Goal: Task Accomplishment & Management: Use online tool/utility

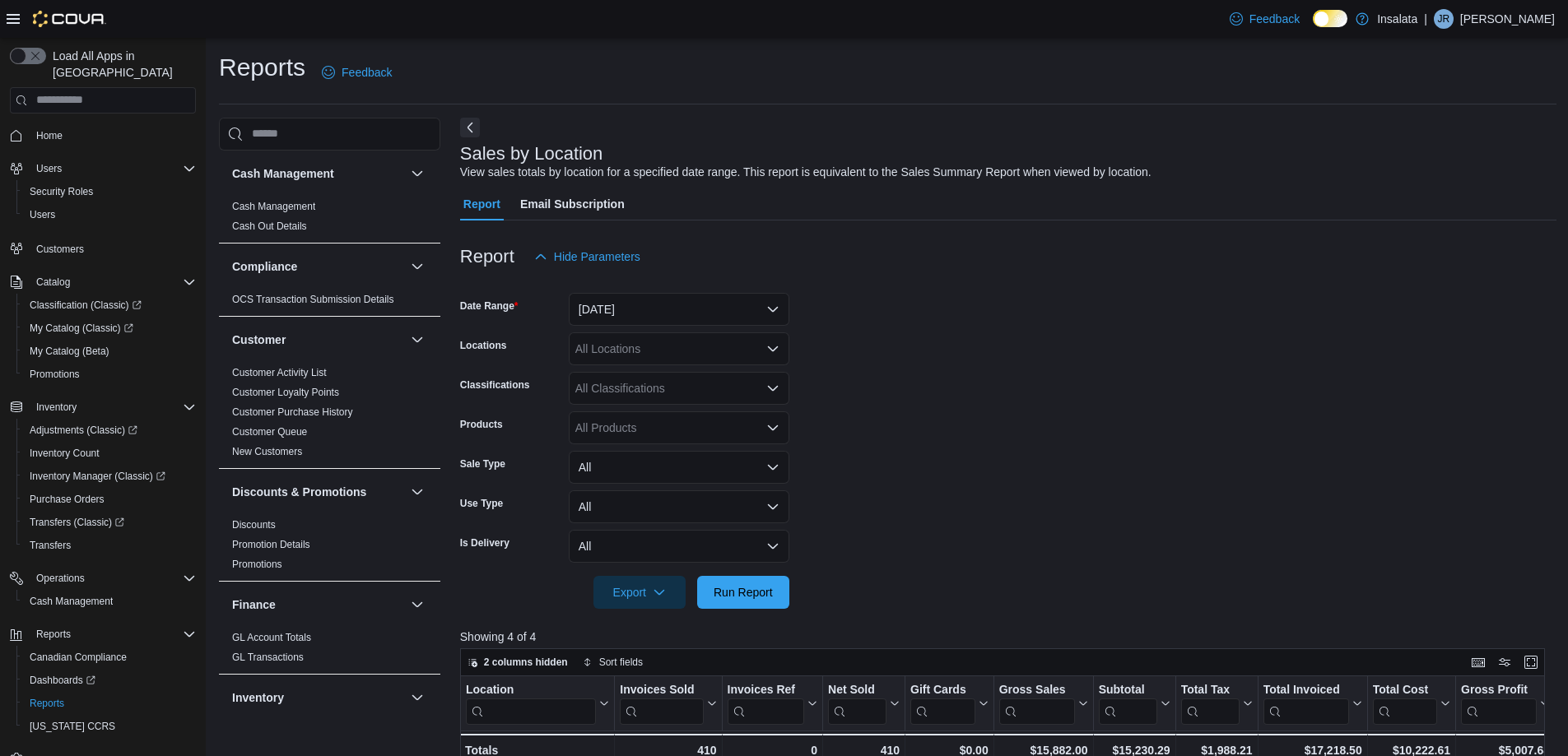
scroll to position [82, 0]
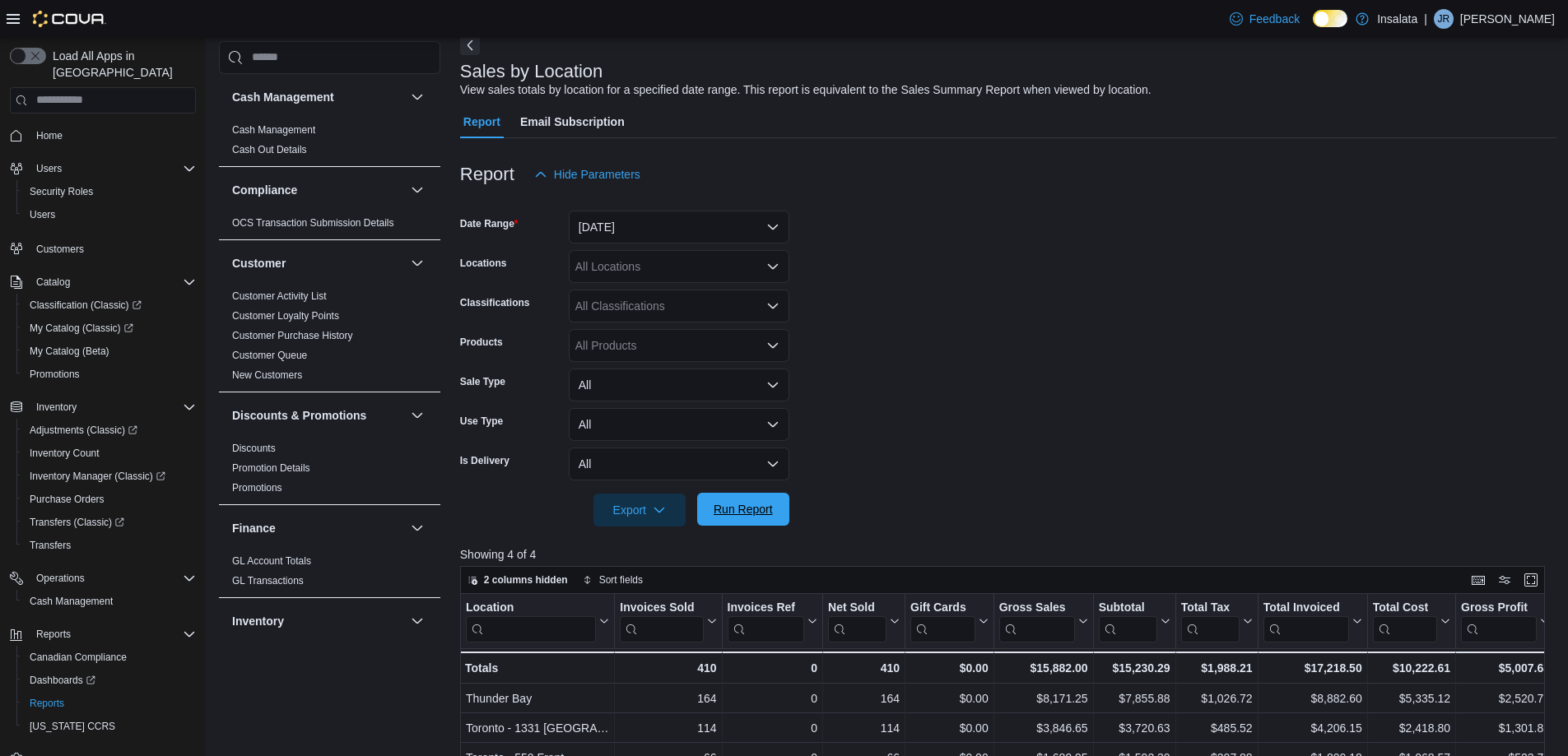
click at [776, 521] on span "Run Report" at bounding box center [743, 510] width 73 height 33
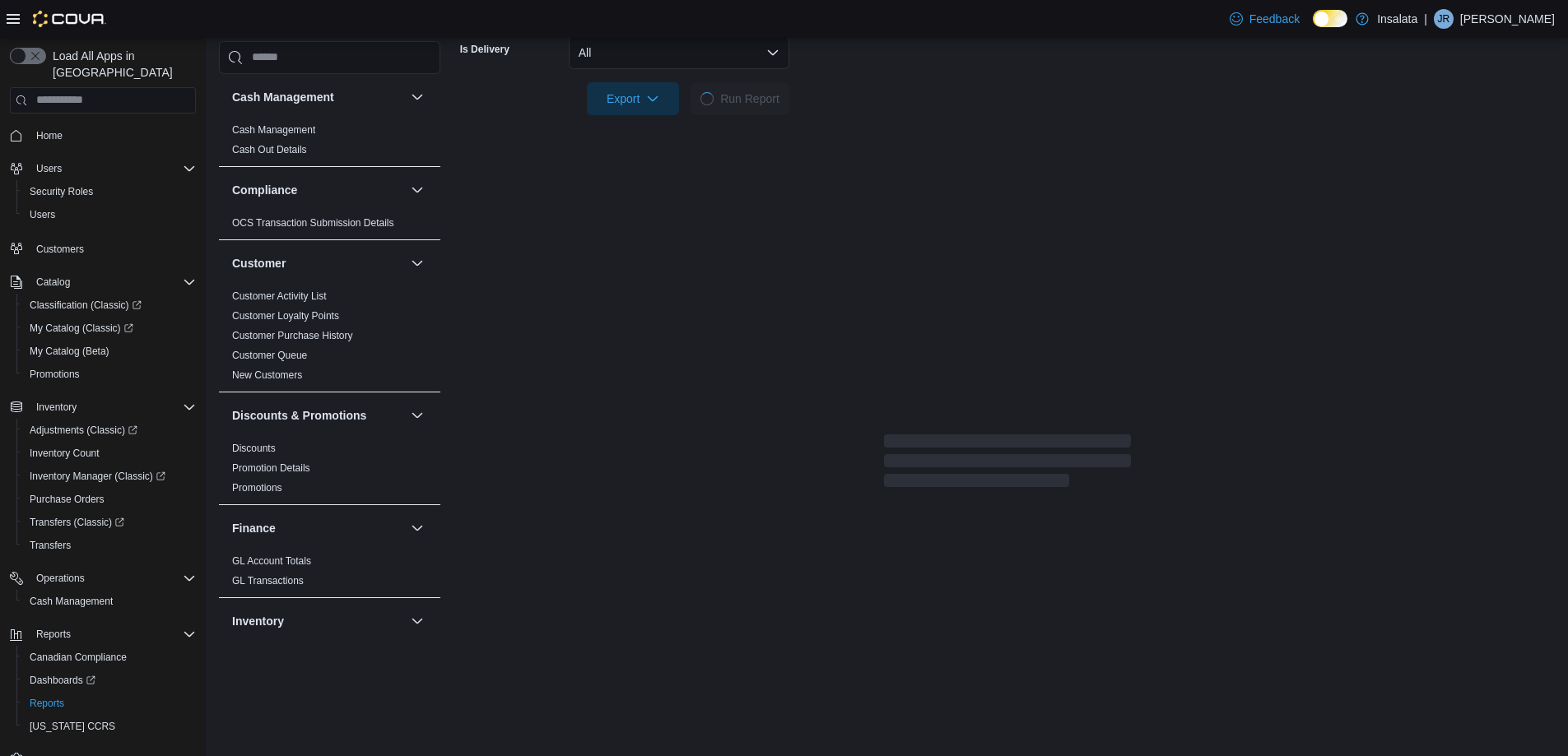
scroll to position [165, 0]
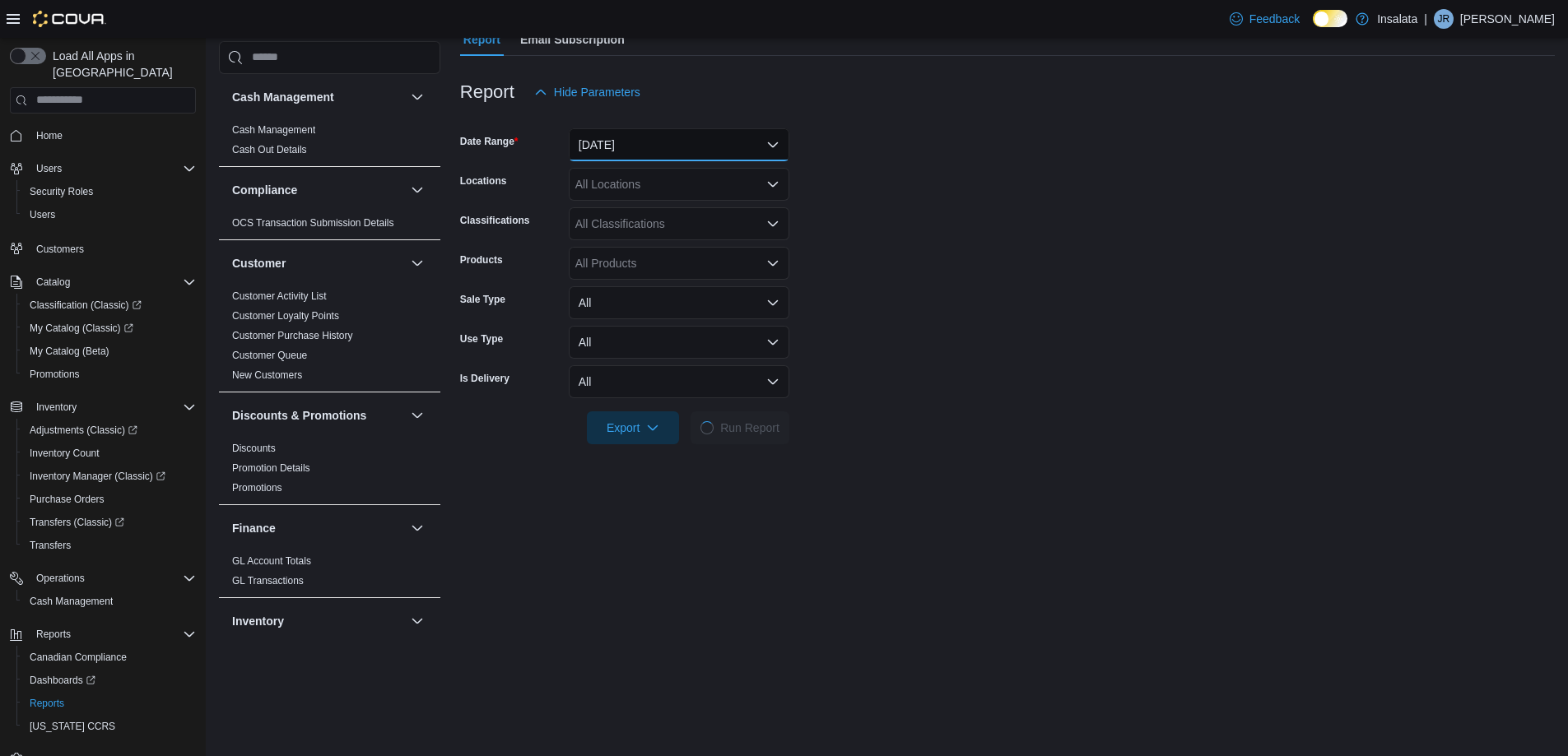
click at [702, 142] on button "[DATE]" at bounding box center [679, 145] width 221 height 33
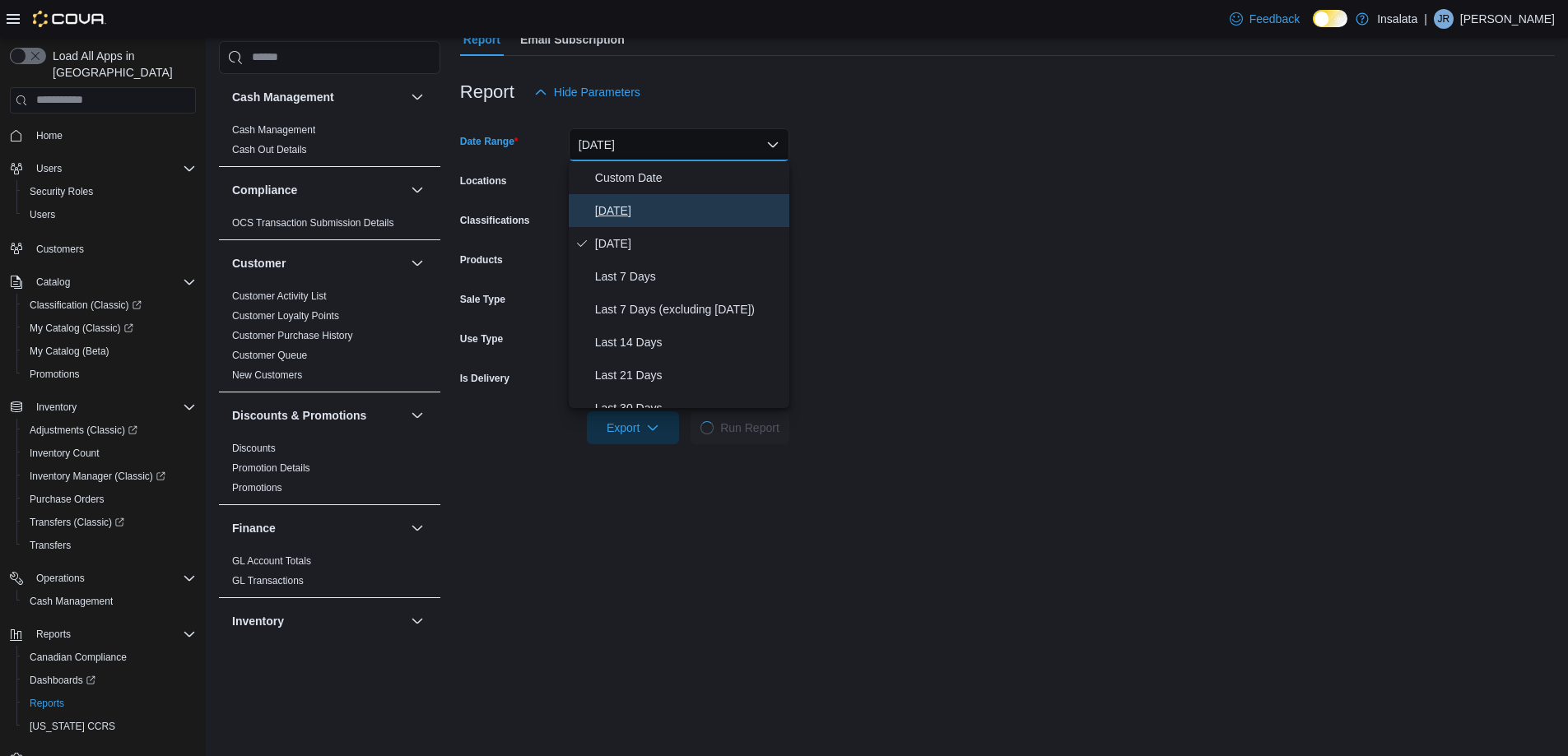
click at [686, 212] on span "[DATE]" at bounding box center [689, 210] width 188 height 19
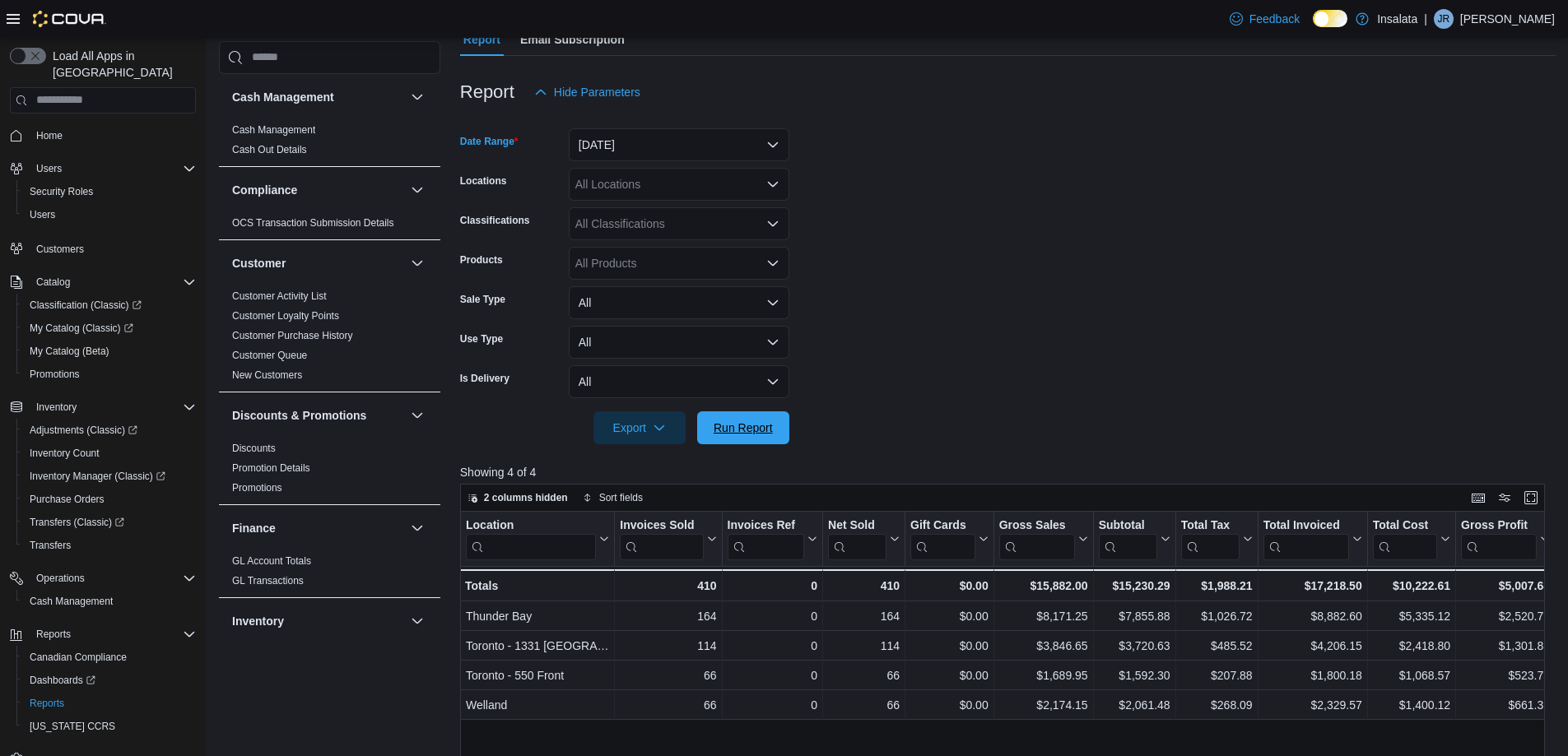
click at [755, 428] on span "Run Report" at bounding box center [744, 428] width 59 height 17
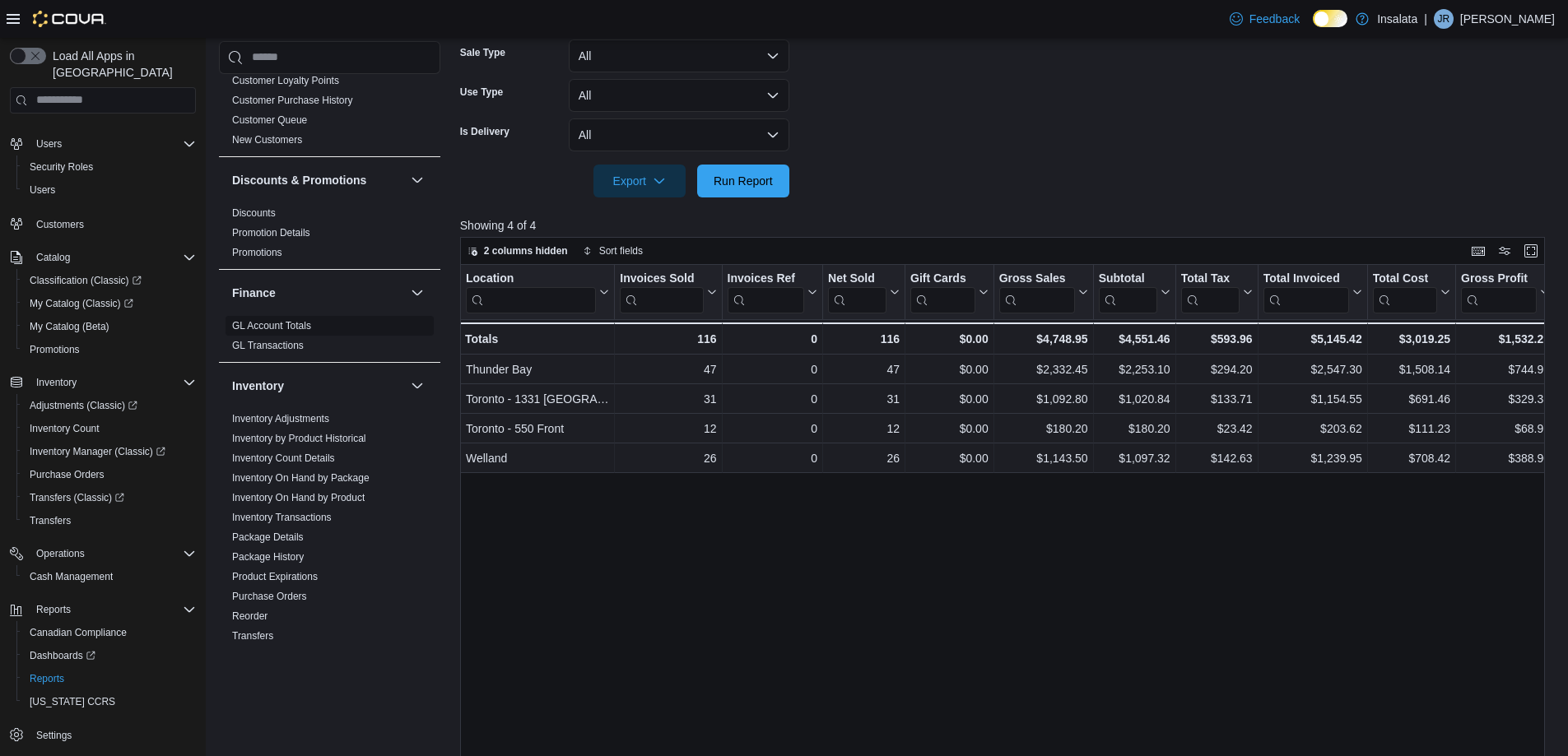
scroll to position [246, 0]
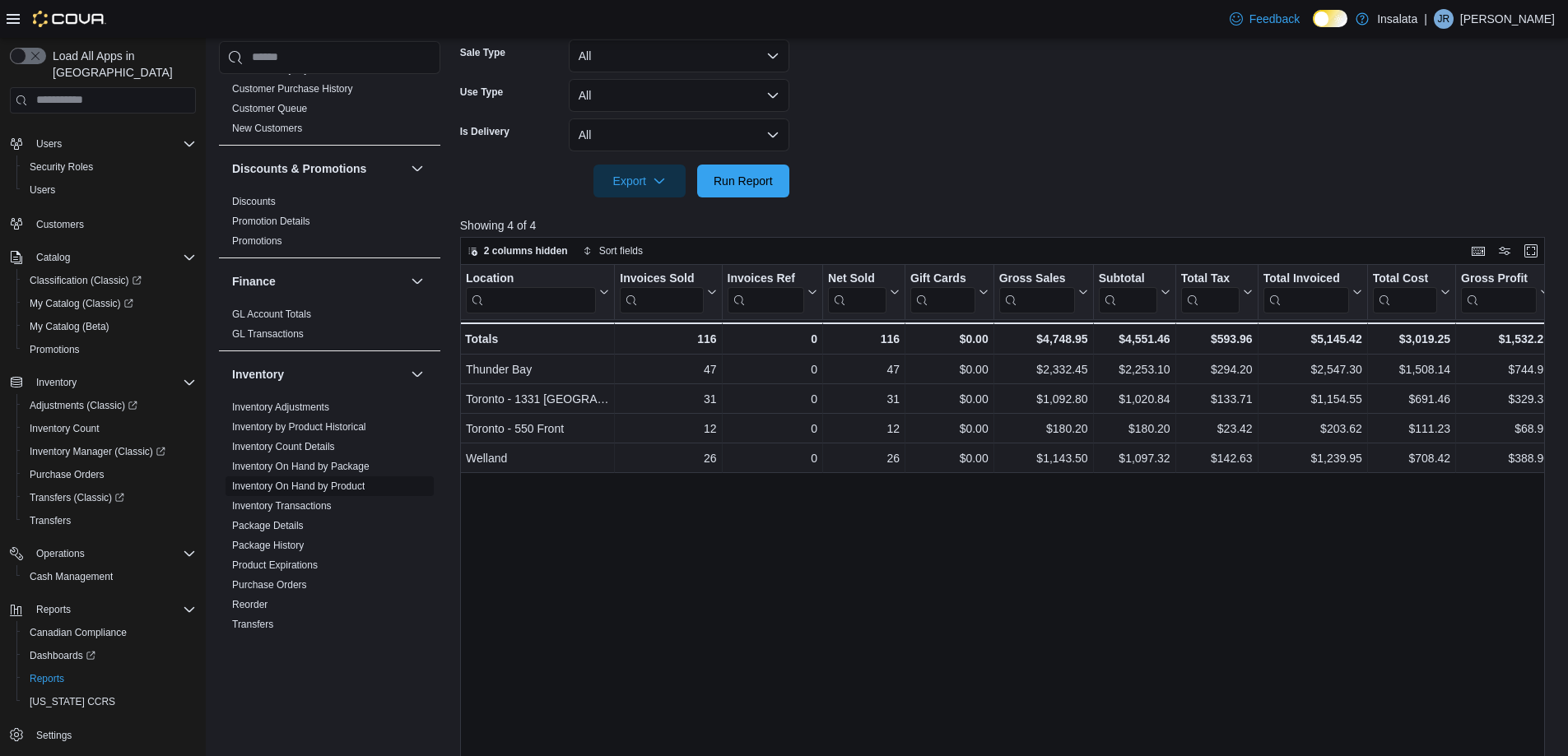
click at [300, 479] on span "Inventory On Hand by Product" at bounding box center [329, 486] width 208 height 19
click at [301, 486] on link "Inventory On Hand by Product" at bounding box center [298, 486] width 133 height 12
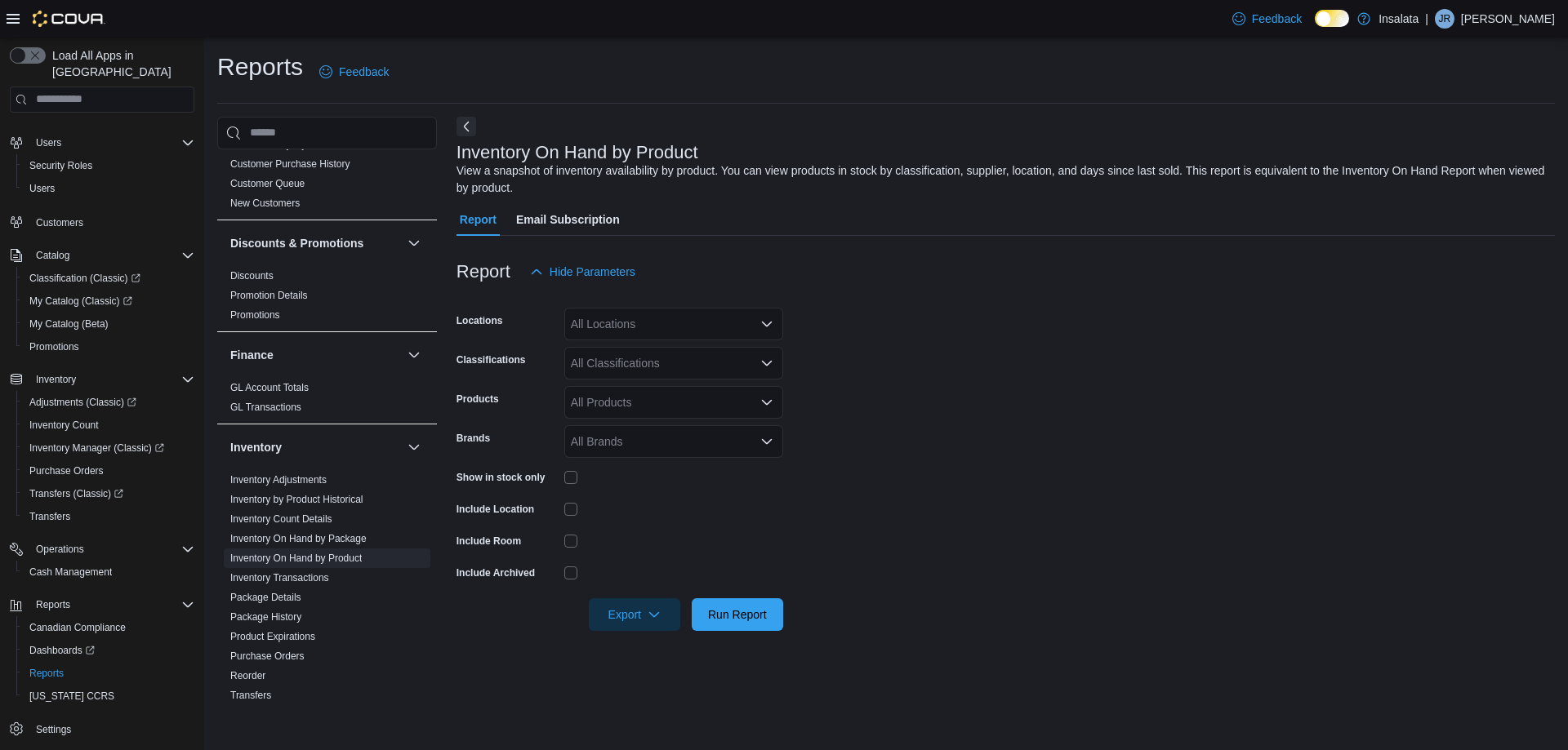
click at [641, 325] on div "All Locations" at bounding box center [674, 324] width 219 height 33
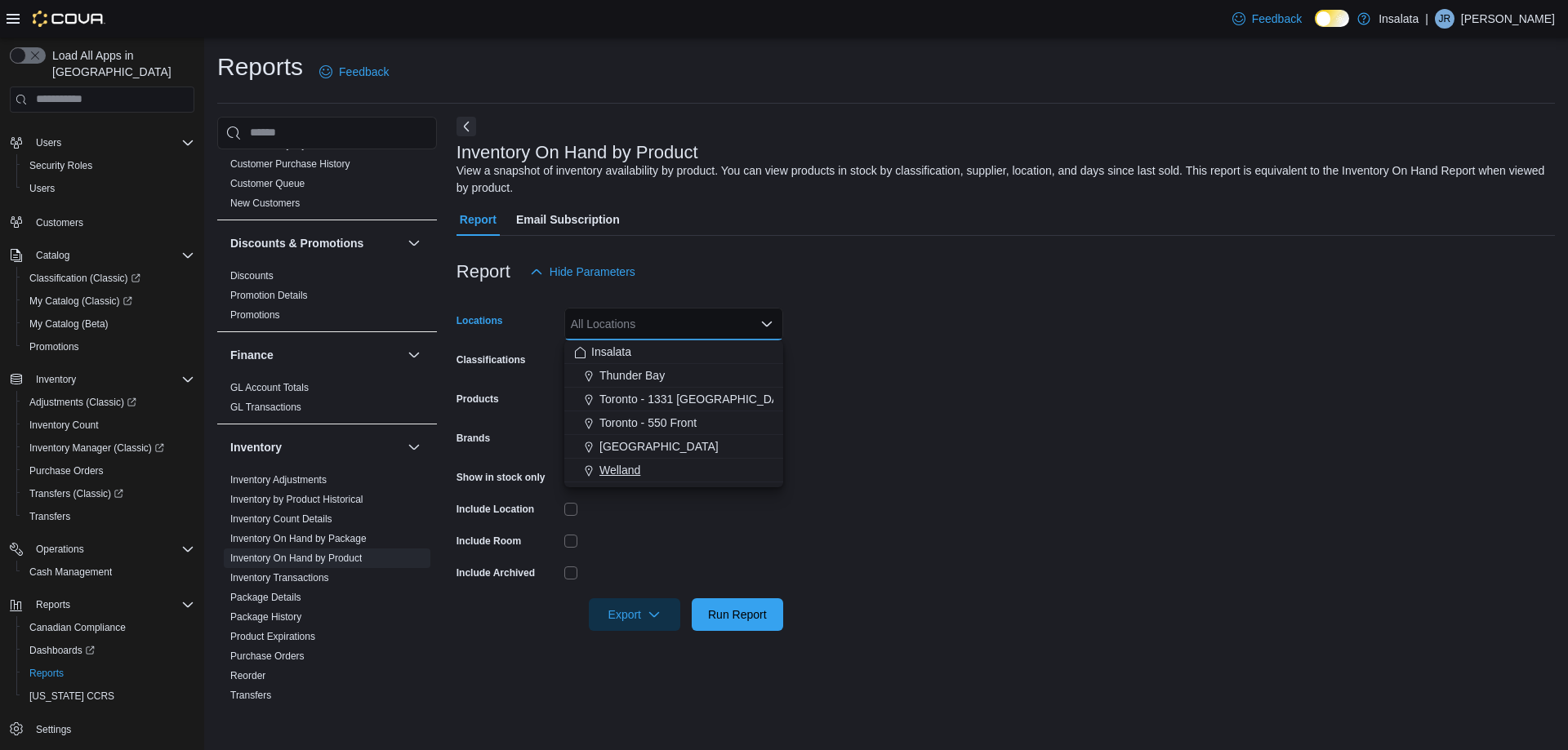
click at [640, 465] on span "Welland" at bounding box center [620, 470] width 41 height 16
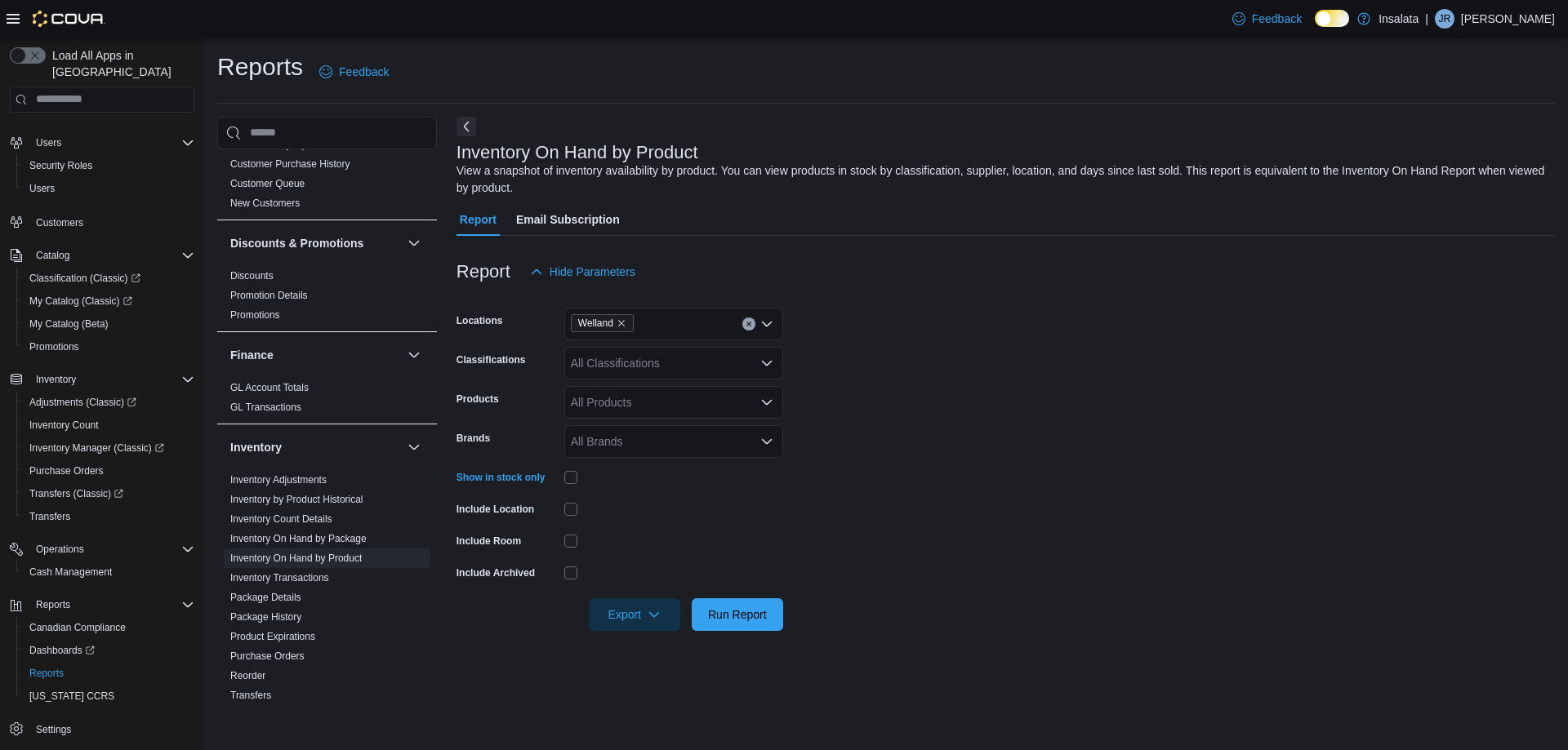
click at [633, 359] on div "All Classifications" at bounding box center [674, 363] width 219 height 33
click at [634, 416] on span "Flowers" at bounding box center [620, 414] width 40 height 16
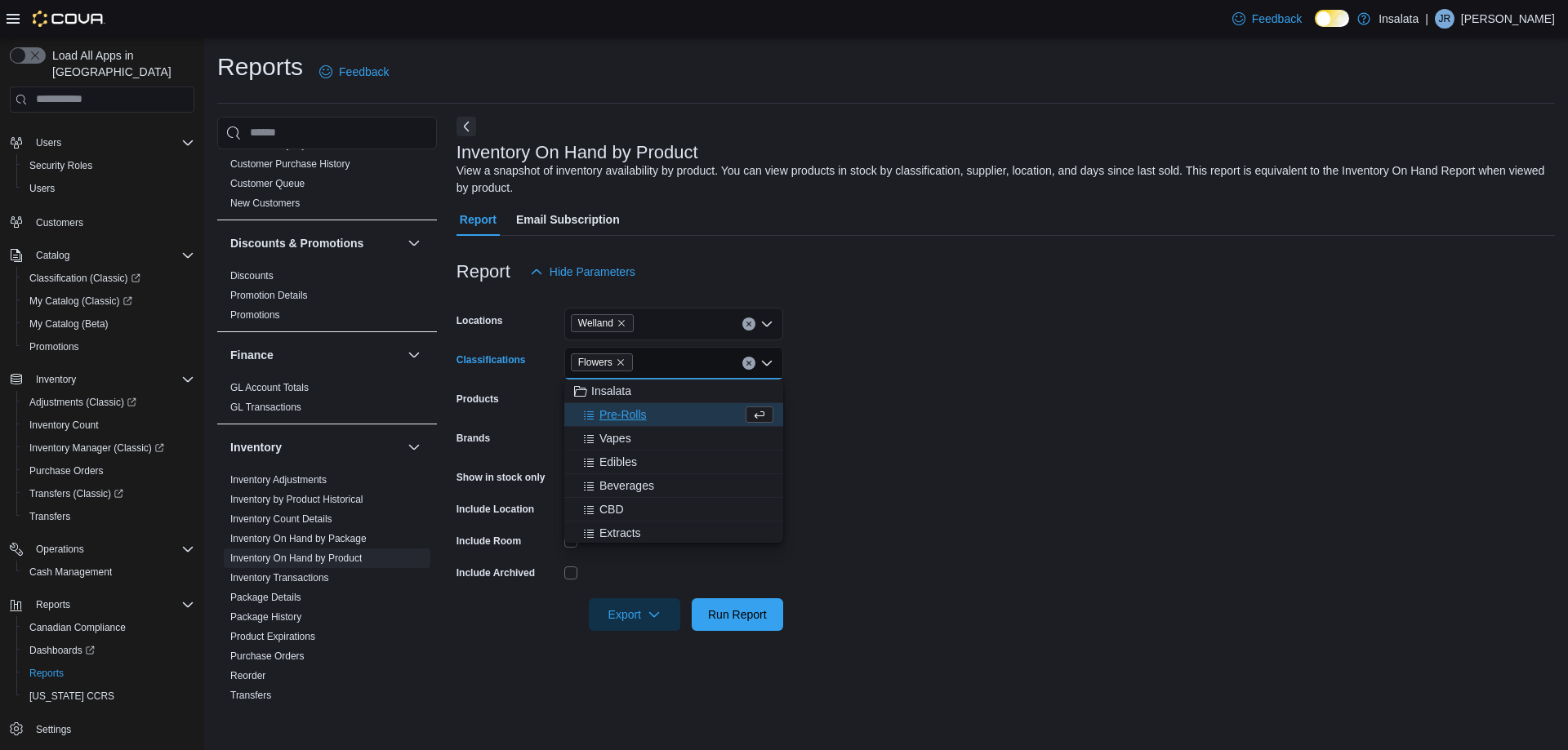
click at [634, 416] on span "Pre-Rolls" at bounding box center [623, 414] width 47 height 16
click at [634, 421] on div "Vapes" at bounding box center [658, 414] width 168 height 16
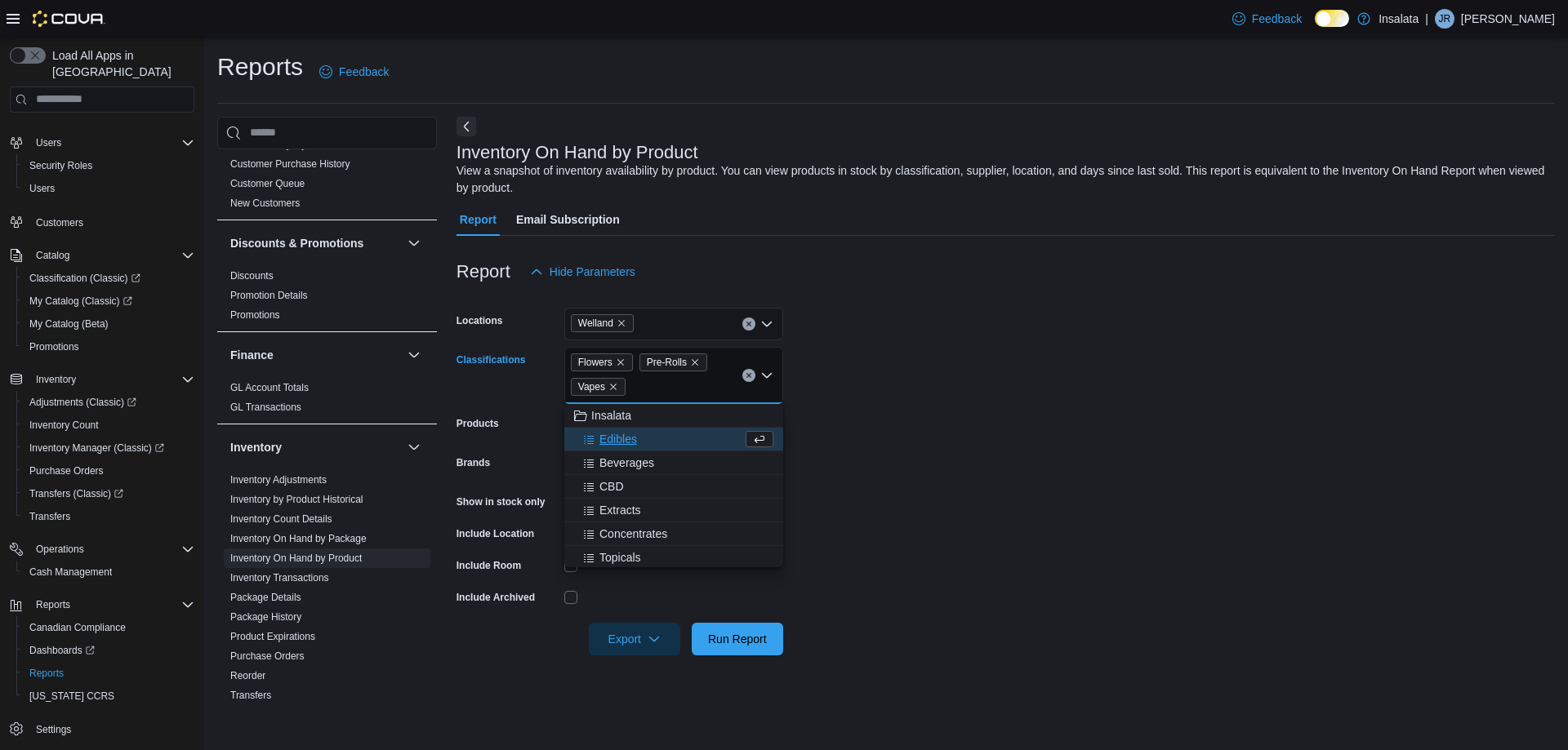
click at [634, 437] on span "Edibles" at bounding box center [618, 439] width 37 height 16
click at [625, 465] on div "CBD" at bounding box center [674, 463] width 199 height 16
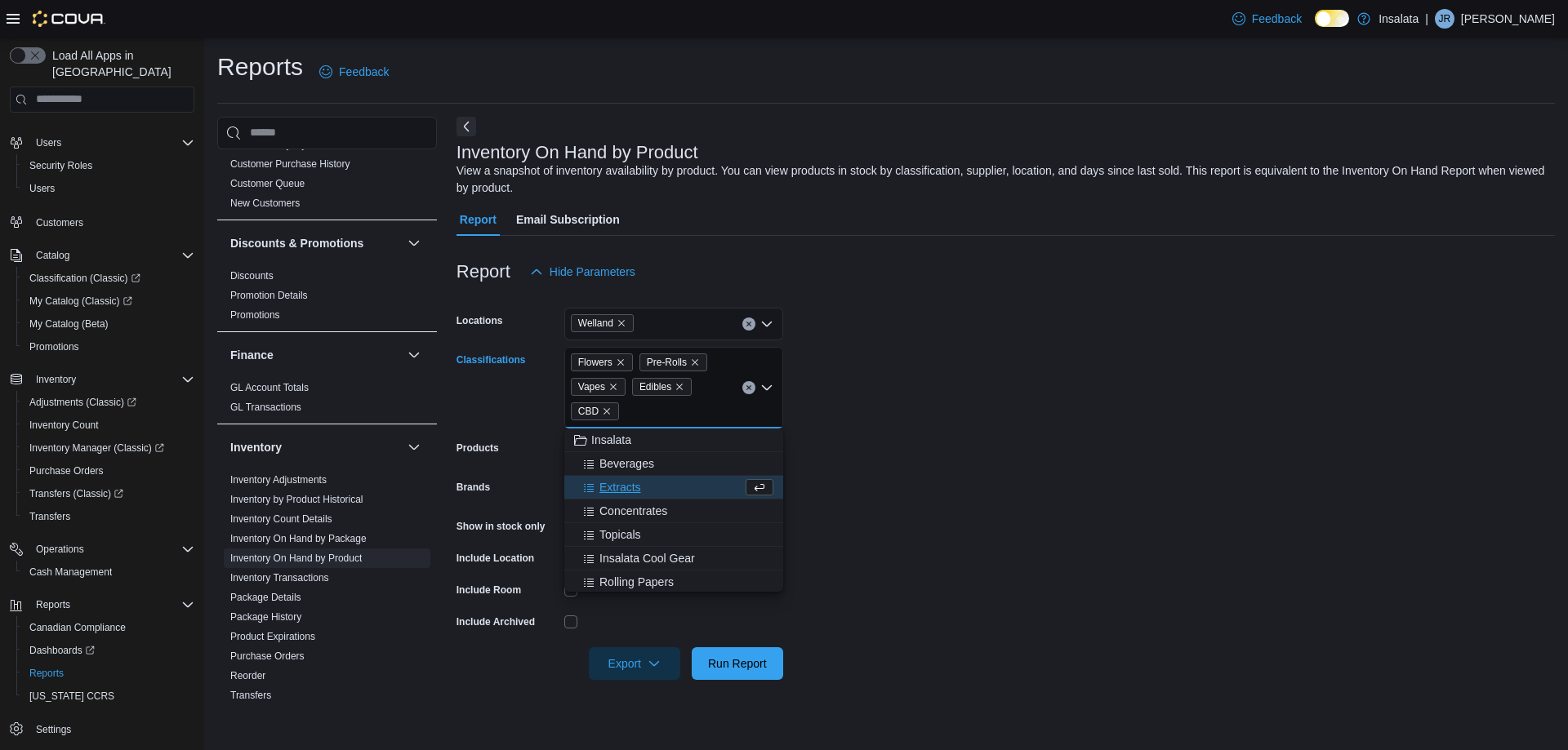
click at [626, 484] on span "Extracts" at bounding box center [621, 487] width 42 height 16
click at [629, 491] on span "Concentrates" at bounding box center [633, 487] width 68 height 16
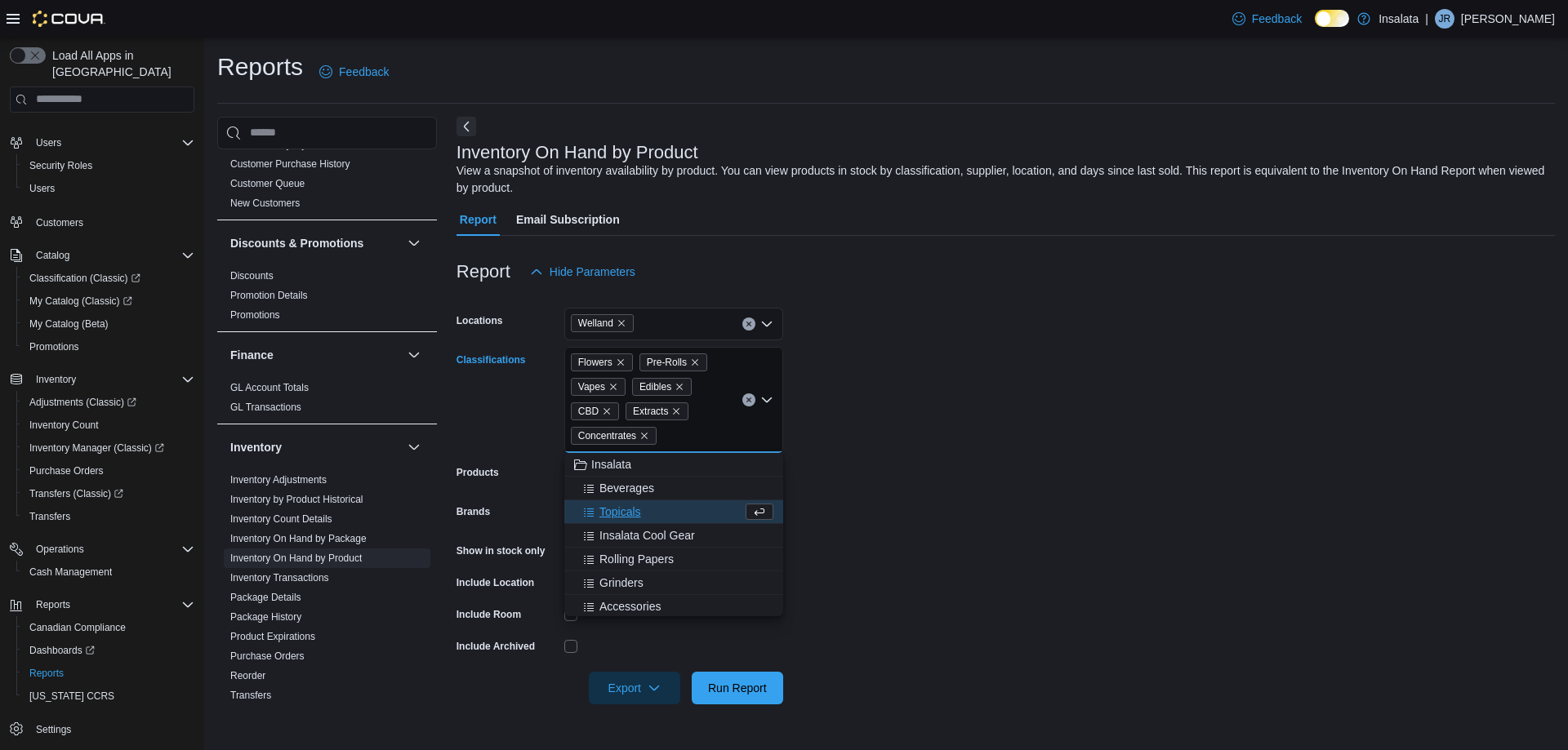
click at [629, 516] on span "Topicals" at bounding box center [621, 512] width 42 height 16
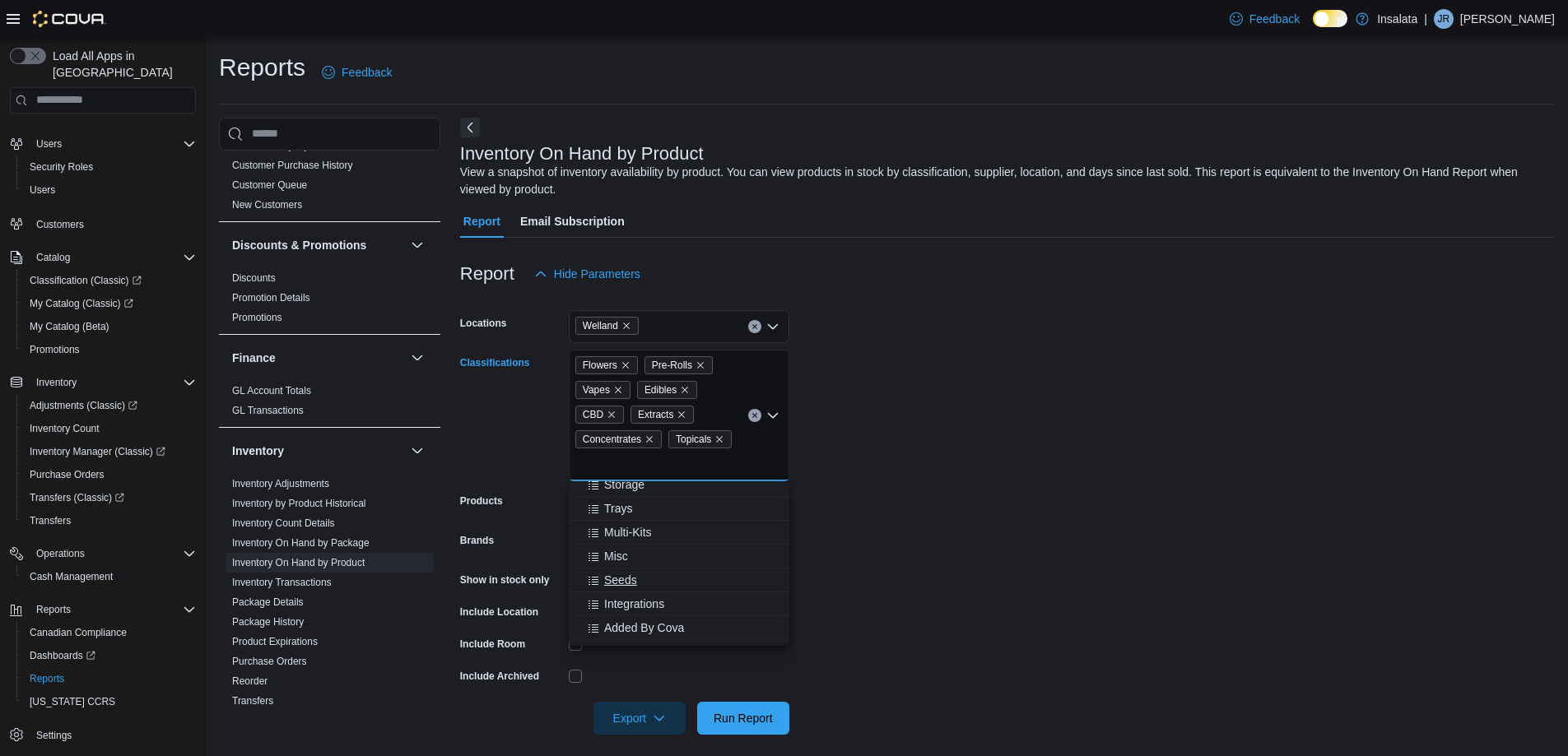
click at [632, 582] on span "Seeds" at bounding box center [621, 580] width 33 height 17
click at [944, 549] on form "Locations Welland Classifications Flowers Pre-Rolls Vapes Edibles CBD Extracts …" at bounding box center [1008, 512] width 1095 height 444
click at [663, 457] on div "Flowers Pre-Rolls Vapes Edibles CBD Extracts Concentrates Topicals Seeds" at bounding box center [679, 415] width 221 height 132
click at [863, 542] on form "Locations Welland Classifications Flowers Pre-Rolls Vapes Edibles CBD Extracts …" at bounding box center [1008, 512] width 1095 height 444
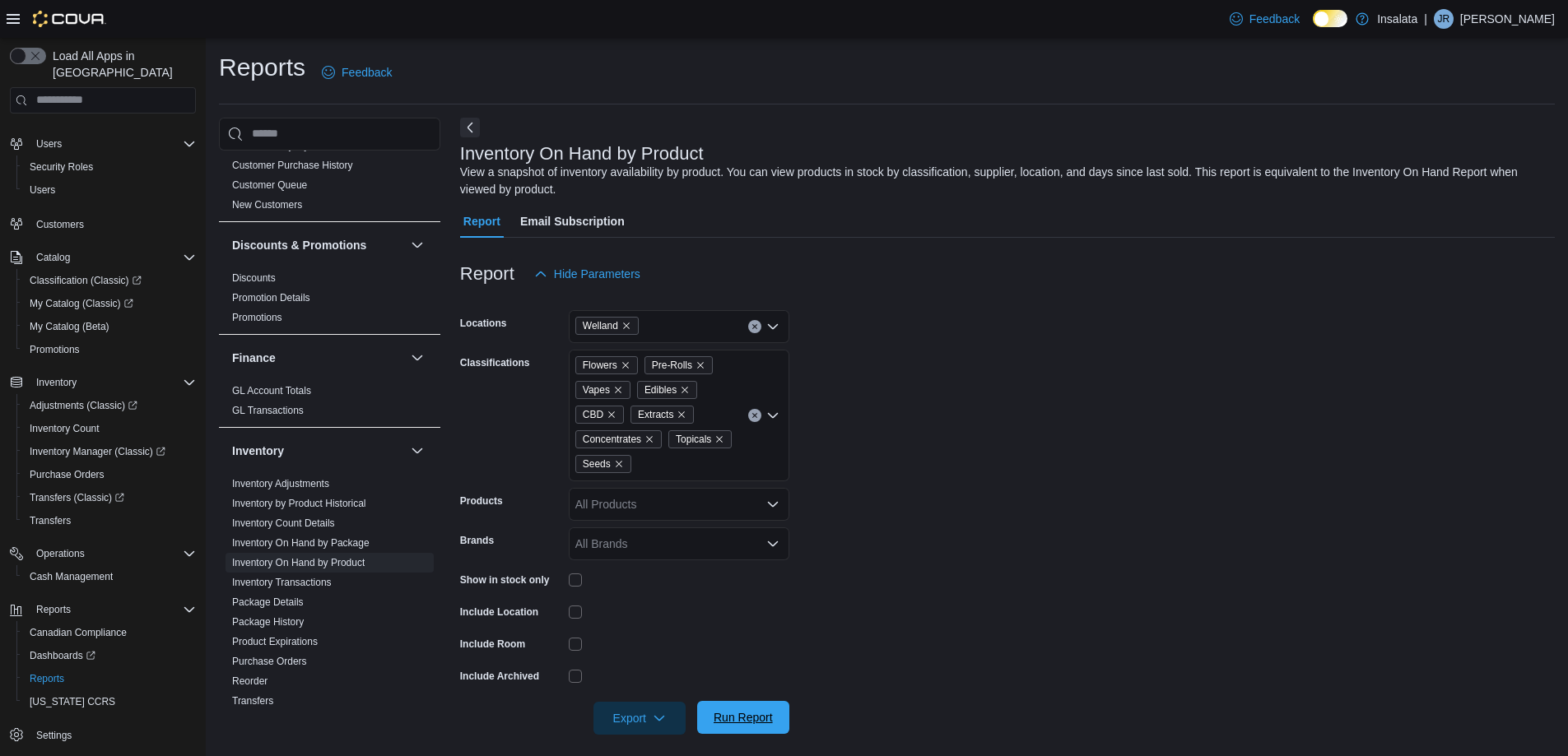
click at [764, 710] on span "Run Report" at bounding box center [744, 717] width 59 height 17
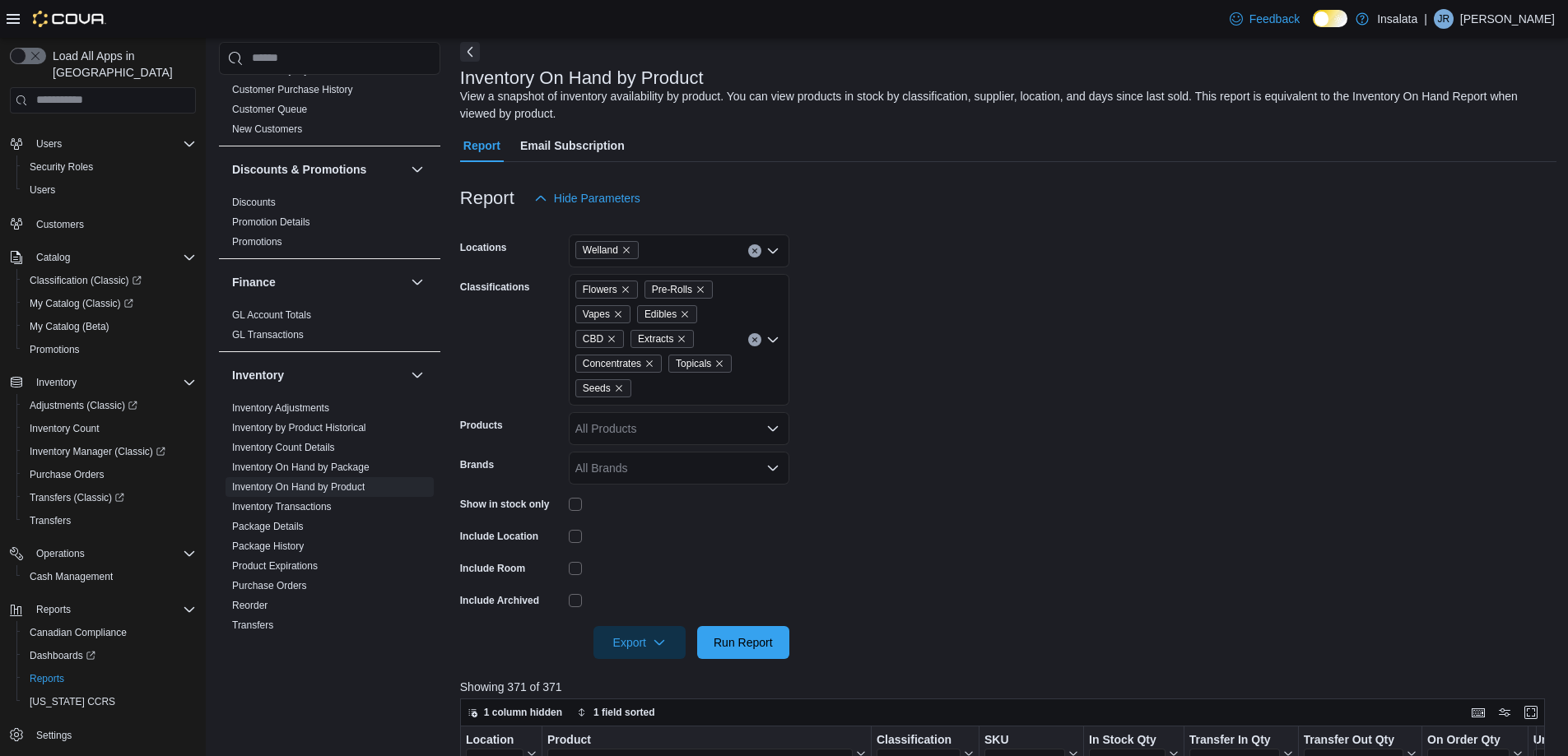
scroll to position [165, 0]
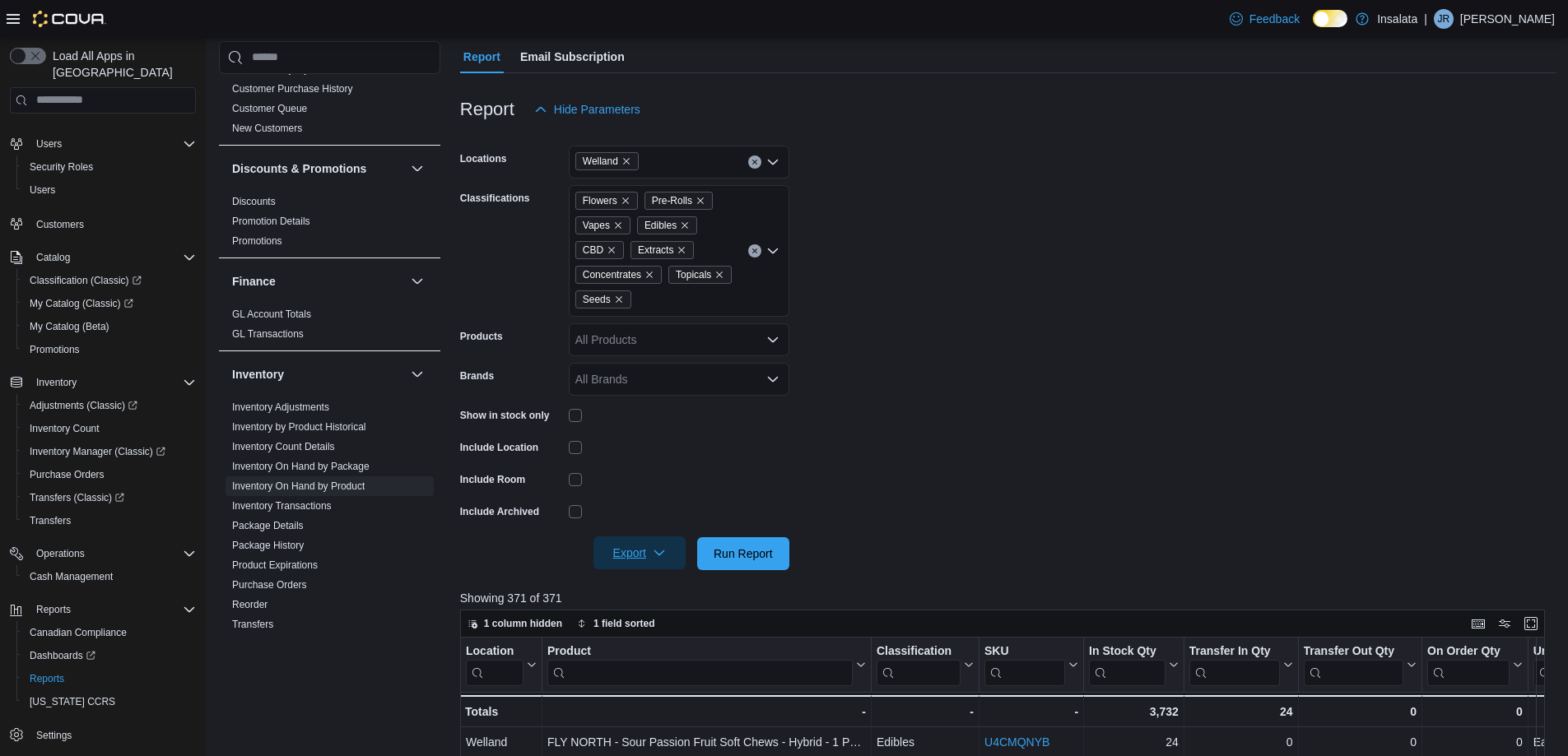
click at [640, 566] on span "Export" at bounding box center [640, 553] width 73 height 33
click at [640, 581] on span "Export to Excel" at bounding box center [642, 587] width 75 height 13
